Goal: Information Seeking & Learning: Learn about a topic

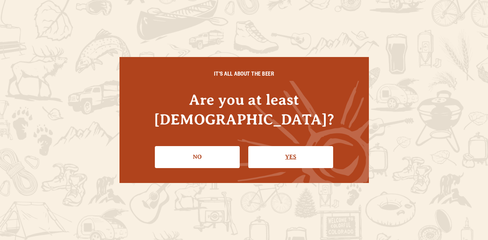
click at [289, 151] on link "Yes" at bounding box center [290, 157] width 85 height 22
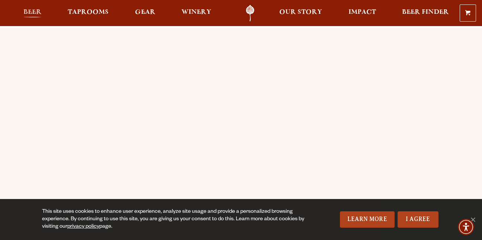
click at [42, 16] on link "Beer" at bounding box center [33, 13] width 28 height 17
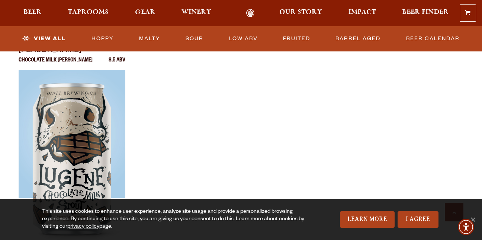
scroll to position [1293, 0]
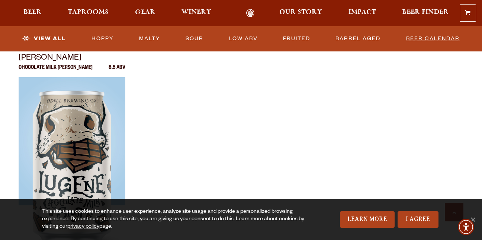
click at [438, 41] on link "Beer Calendar" at bounding box center [433, 38] width 60 height 17
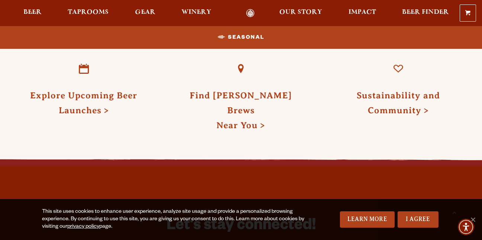
scroll to position [821, 0]
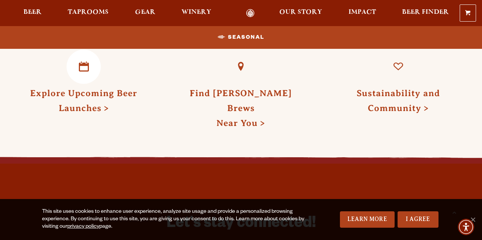
click at [74, 112] on link "Explore Upcoming Beer Launches" at bounding box center [83, 100] width 107 height 25
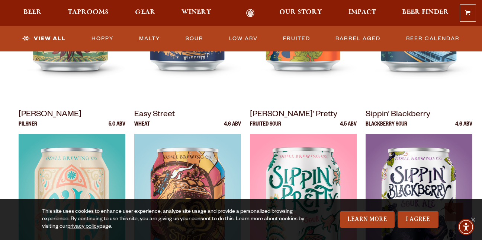
scroll to position [237, 0]
